Goal: Information Seeking & Learning: Understand process/instructions

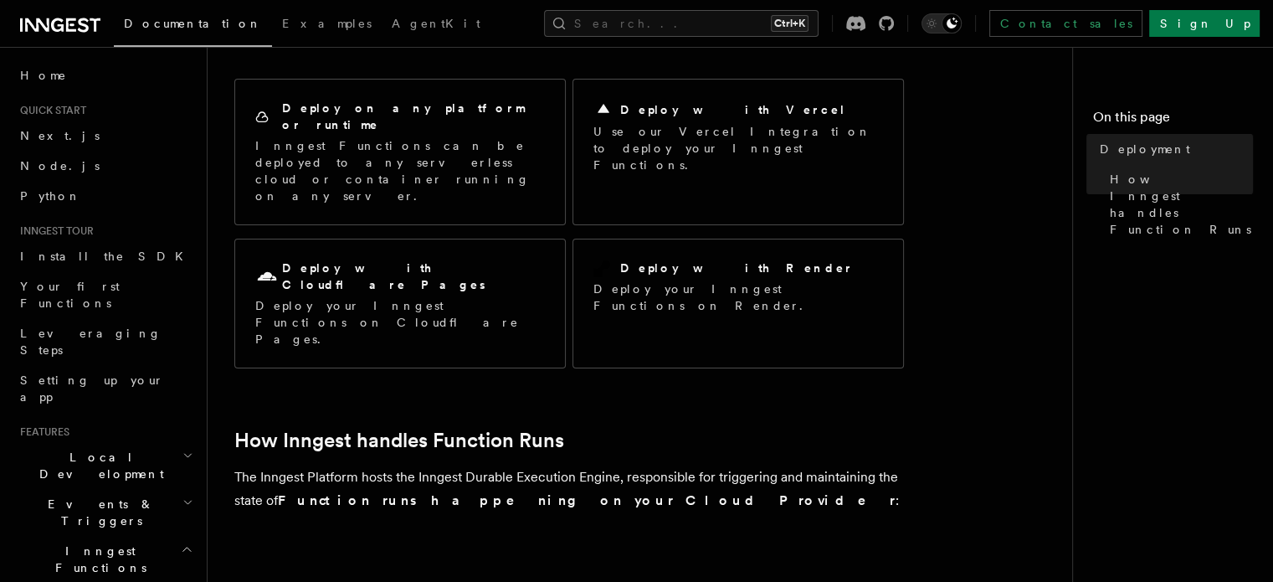
scroll to position [148, 0]
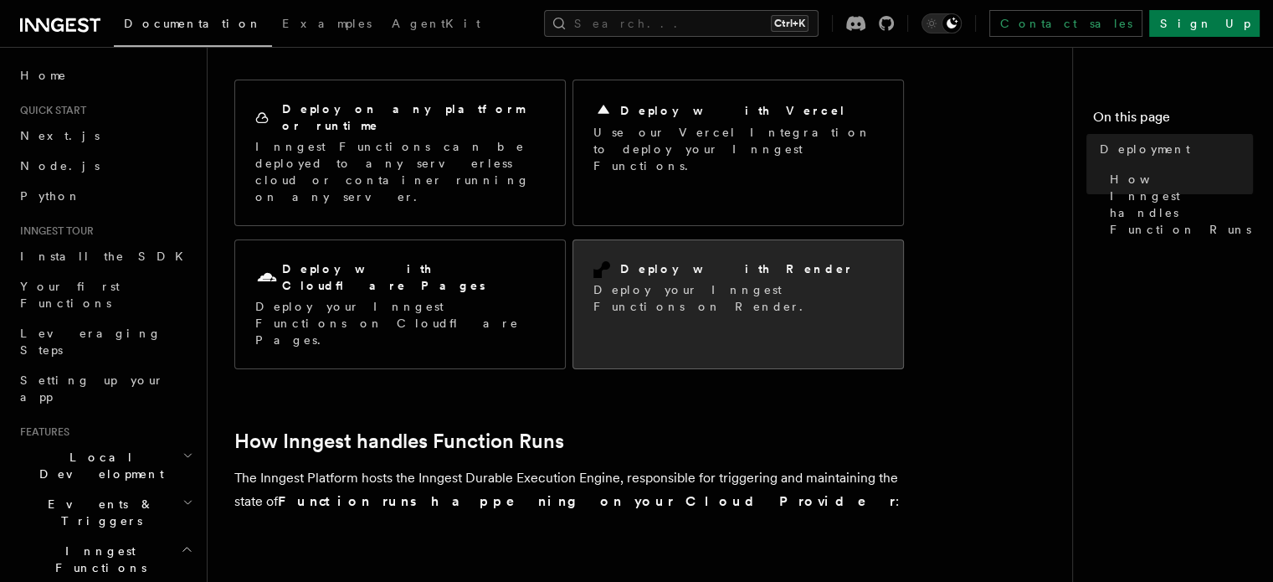
click at [670, 260] on h2 "Deploy with Render" at bounding box center [736, 268] width 233 height 17
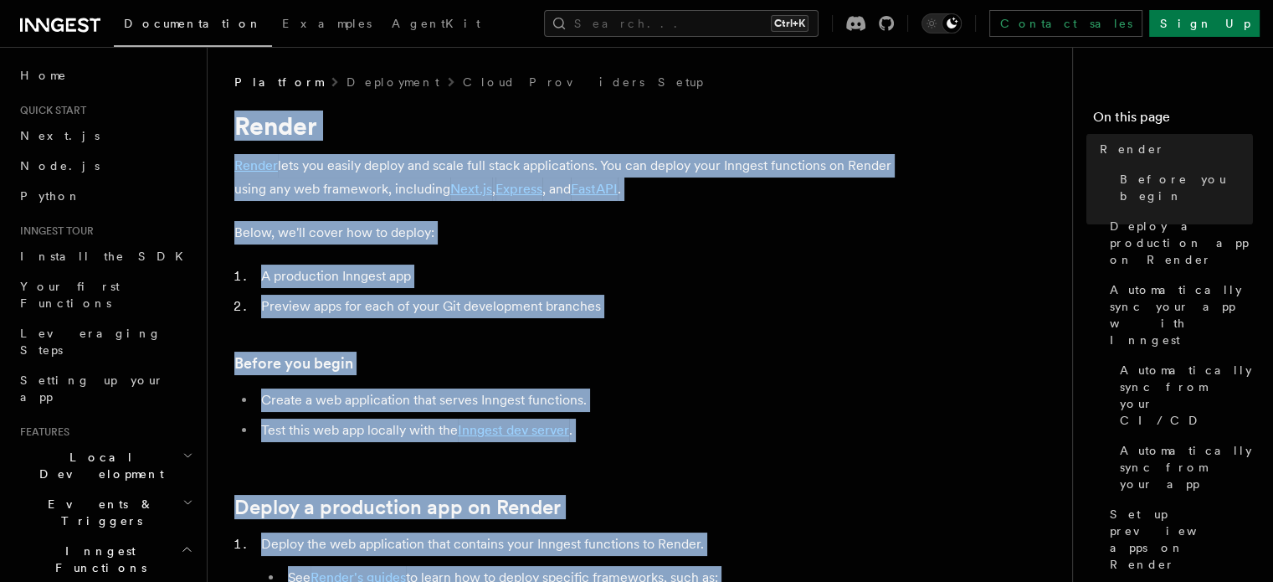
drag, startPoint x: 649, startPoint y: 244, endPoint x: 228, endPoint y: 118, distance: 439.3
copy article "Render Render lets you easily deploy and scale full stack applications. You can…"
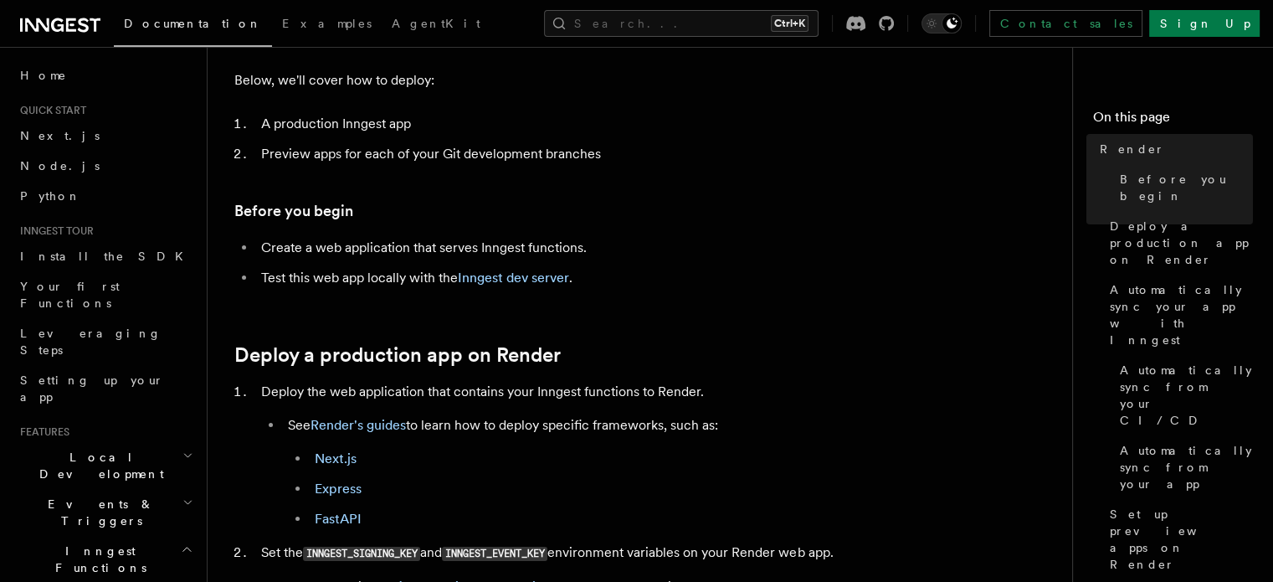
scroll to position [257, 0]
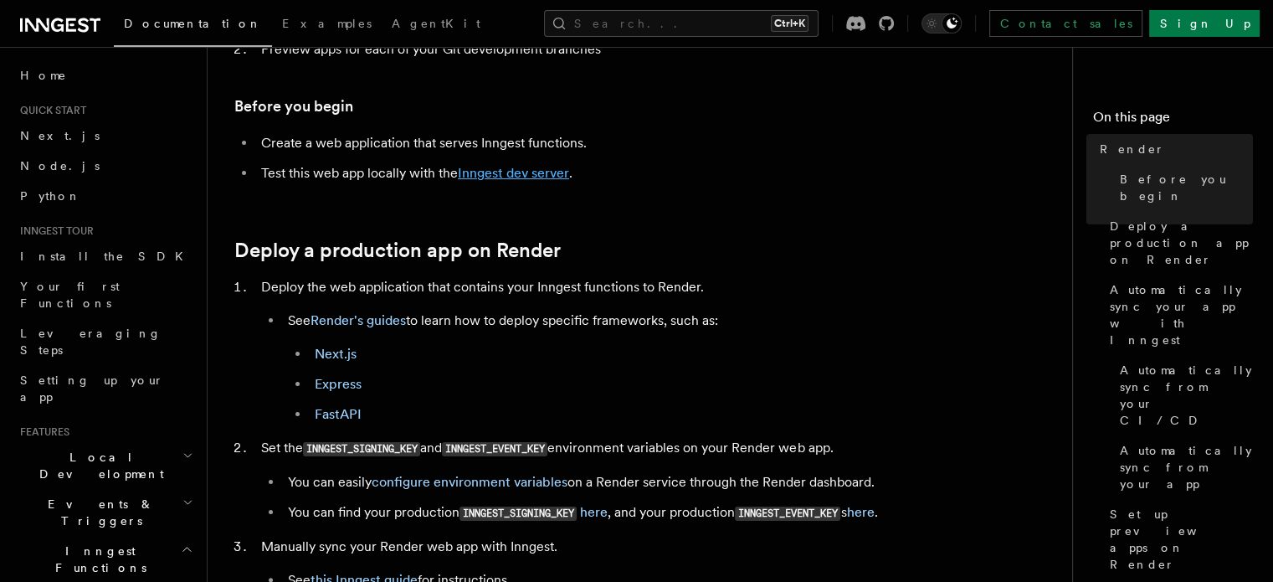
click at [537, 171] on link "Inngest dev server" at bounding box center [513, 173] width 111 height 16
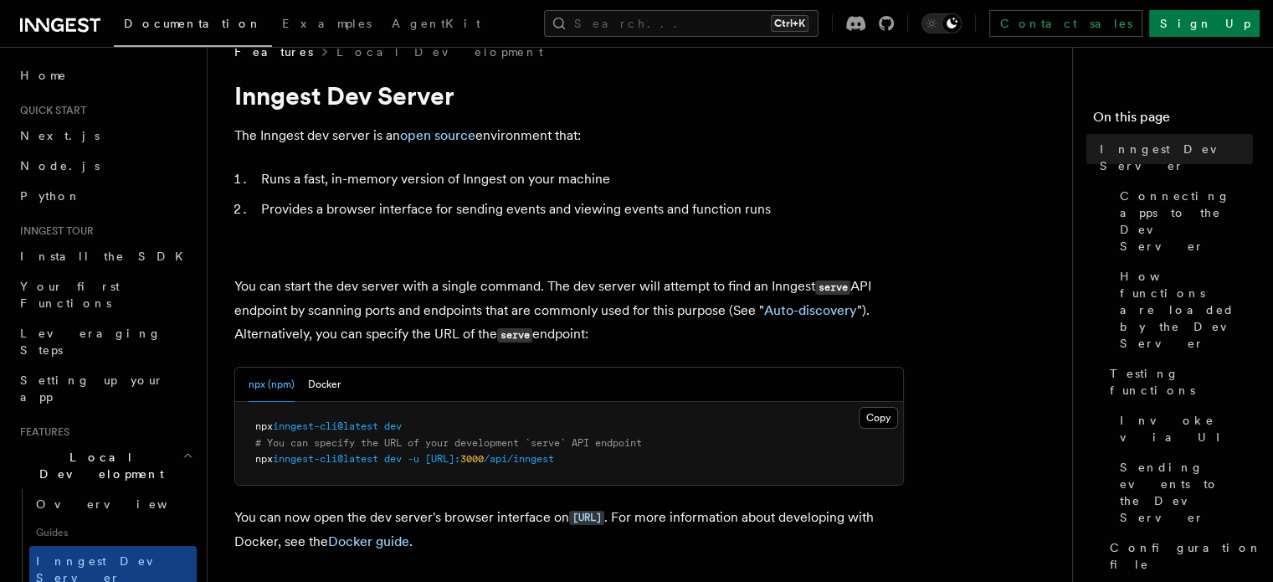
scroll to position [30, 0]
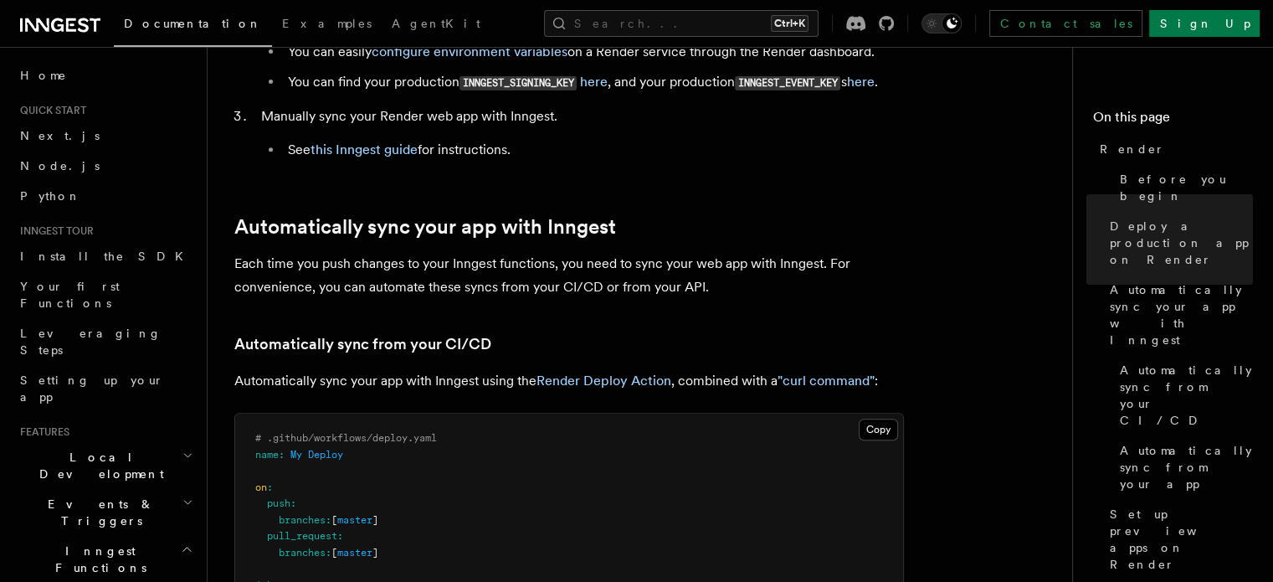
scroll to position [688, 0]
click at [357, 157] on link "this Inngest guide" at bounding box center [363, 149] width 107 height 16
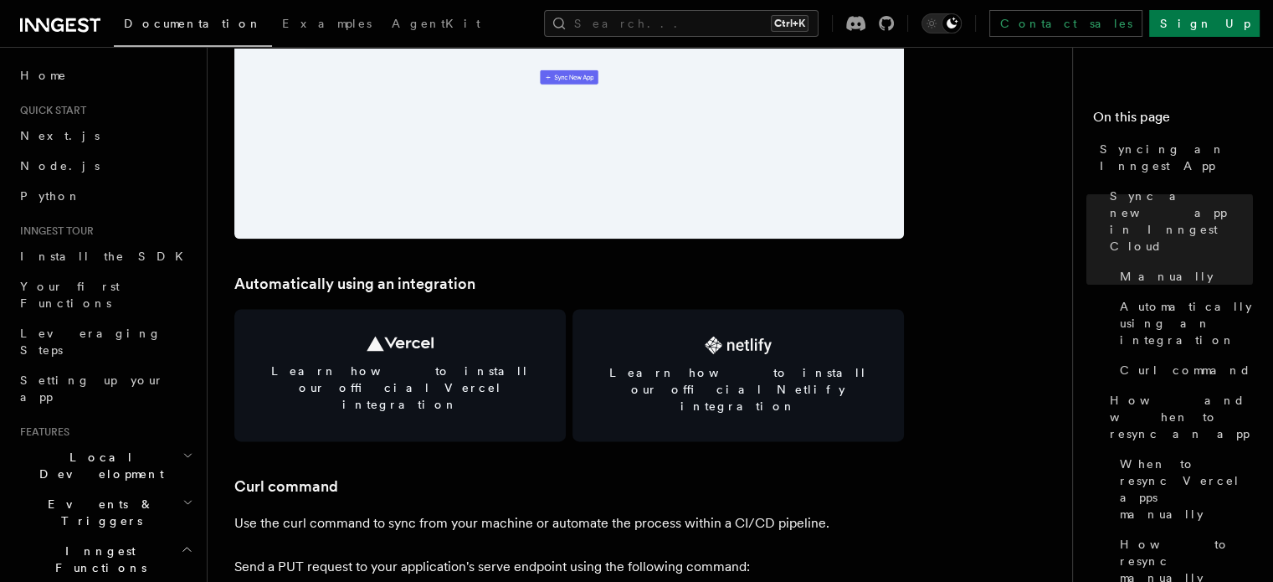
scroll to position [2134, 0]
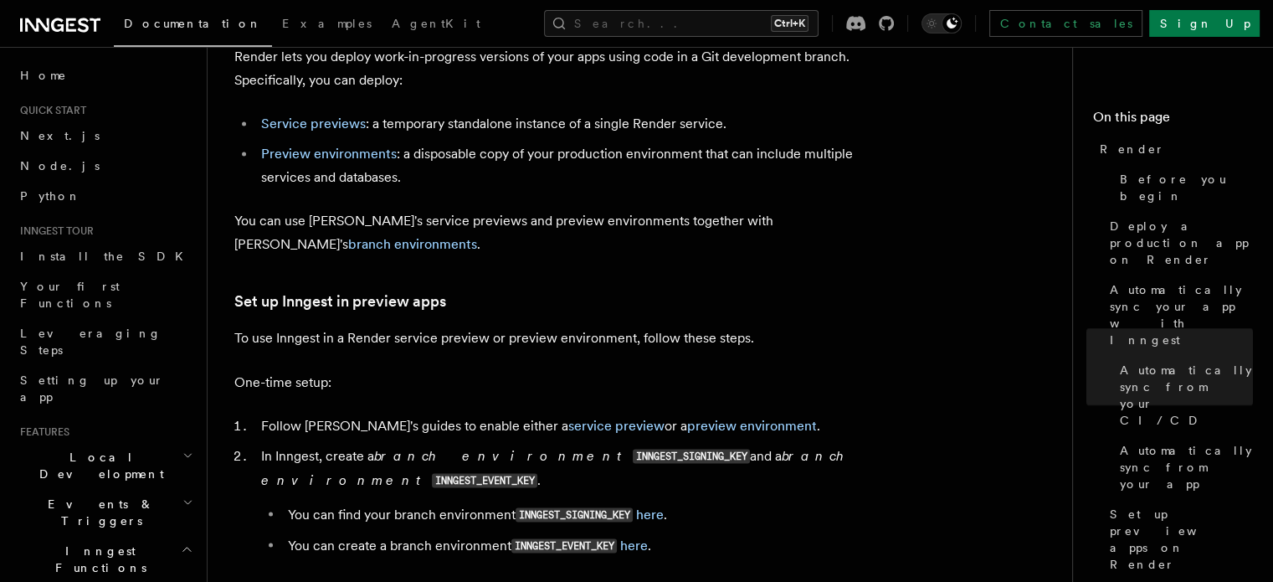
scroll to position [2808, 0]
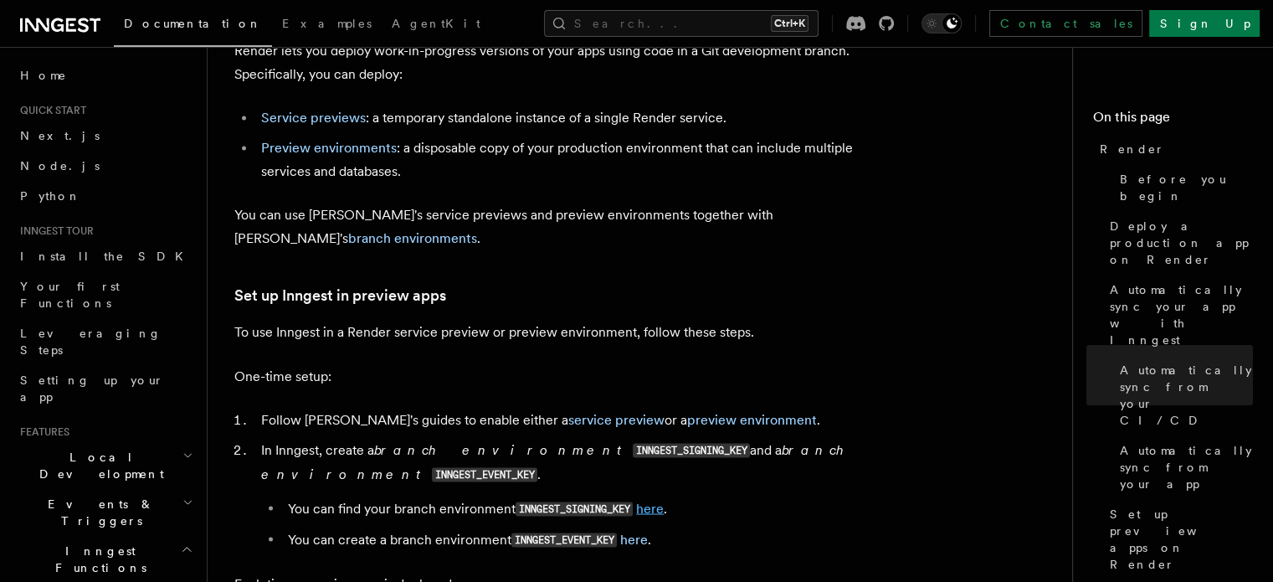
click at [651, 500] on link "here" at bounding box center [650, 508] width 28 height 16
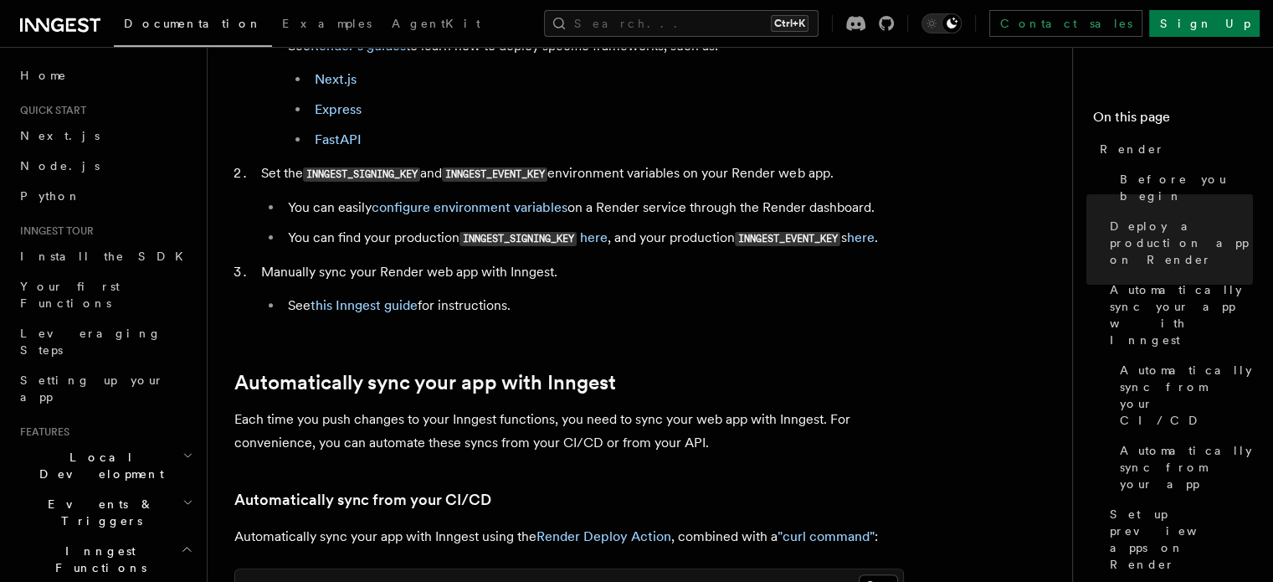
scroll to position [532, 0]
click at [874, 241] on link "here" at bounding box center [860, 236] width 28 height 16
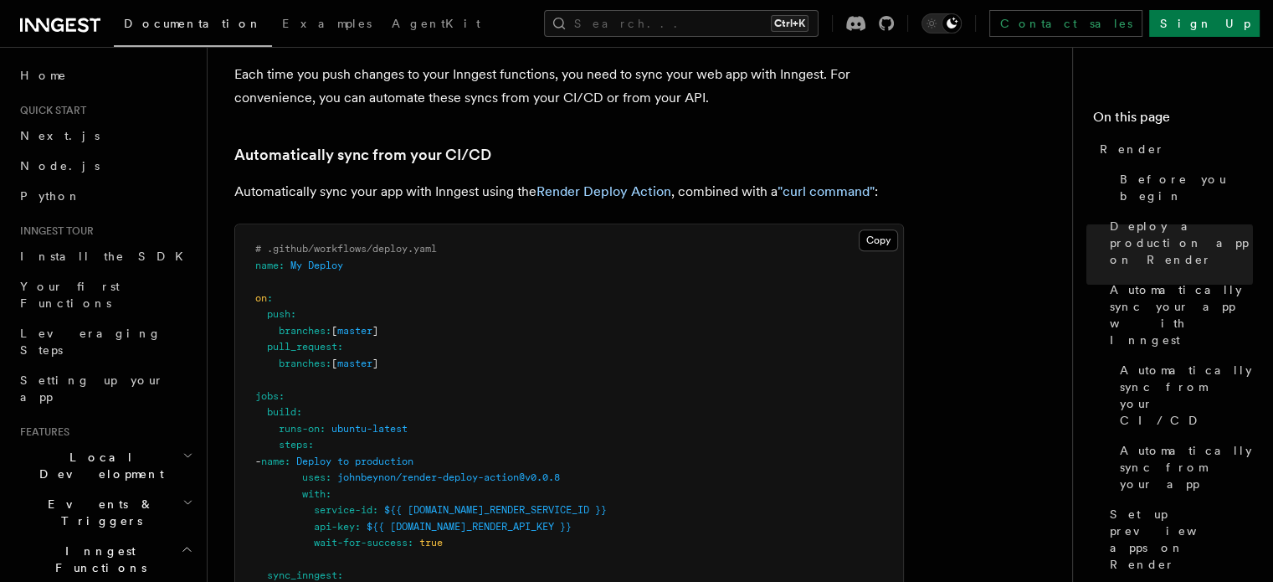
scroll to position [877, 0]
